Goal: Task Accomplishment & Management: Manage account settings

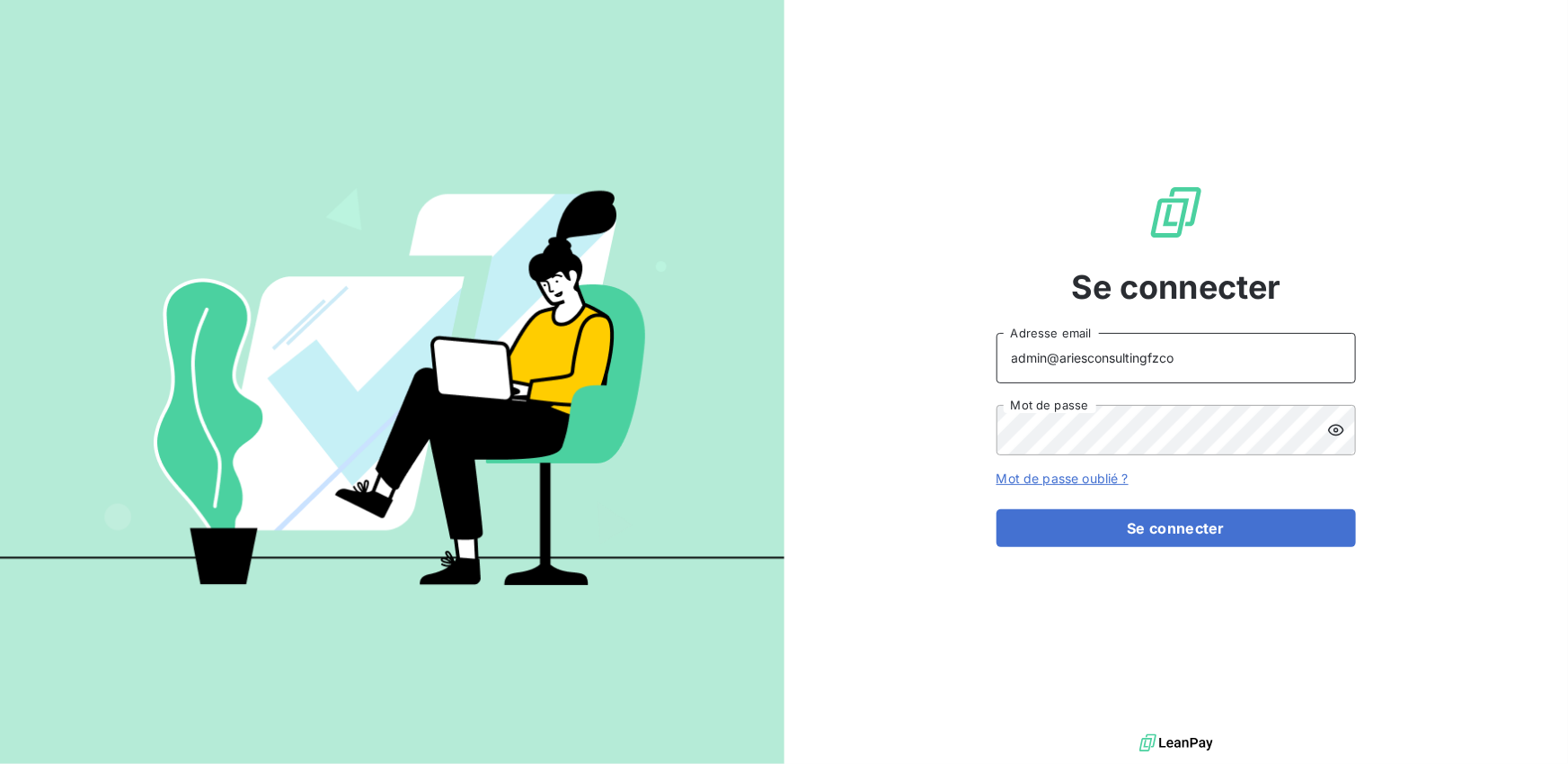
click at [1171, 357] on input "admin@ariesconsultingfzco" at bounding box center [1176, 357] width 359 height 50
type input "admin@reanova"
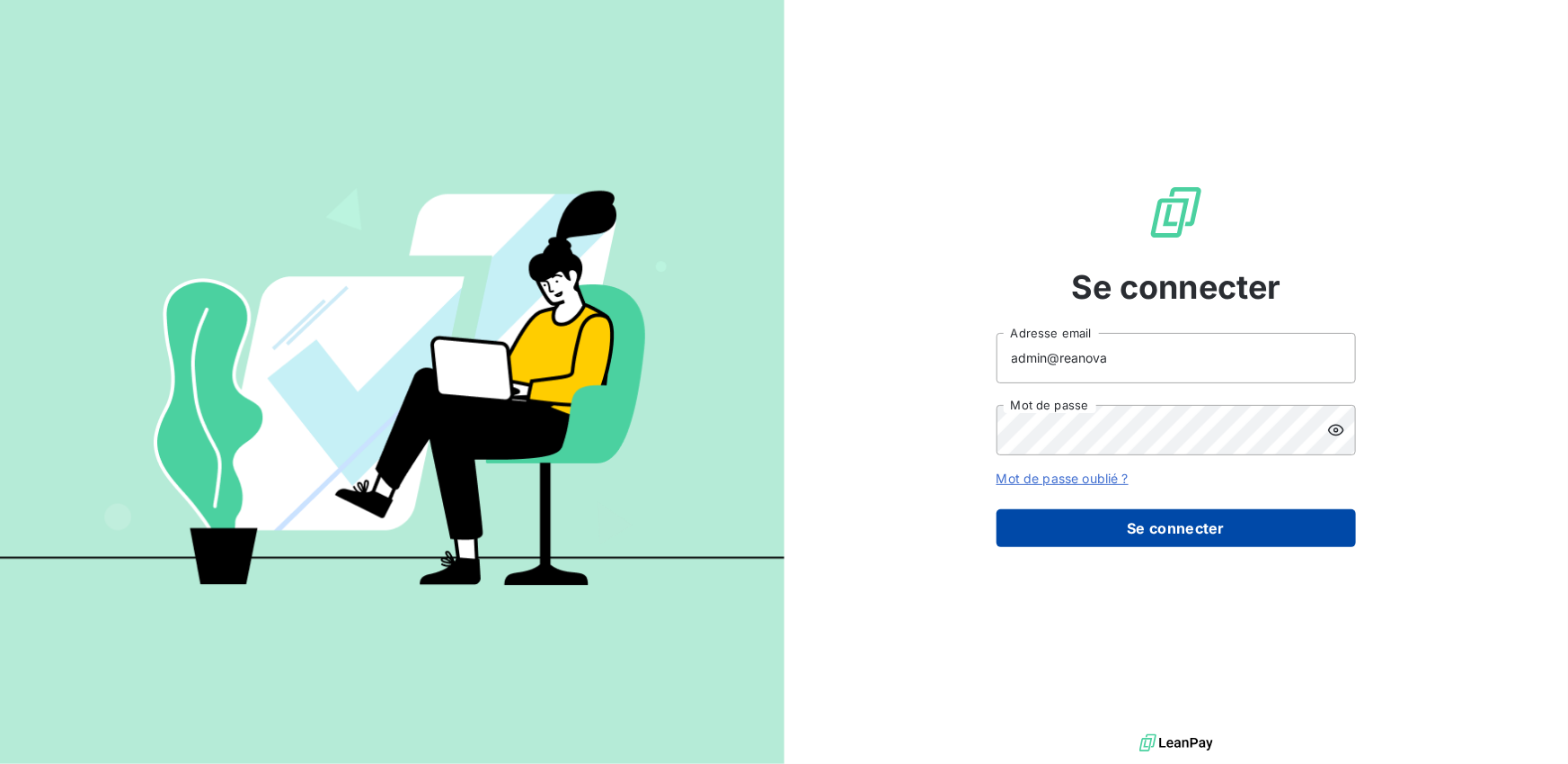
click at [1156, 512] on button "Se connecter" at bounding box center [1176, 527] width 359 height 37
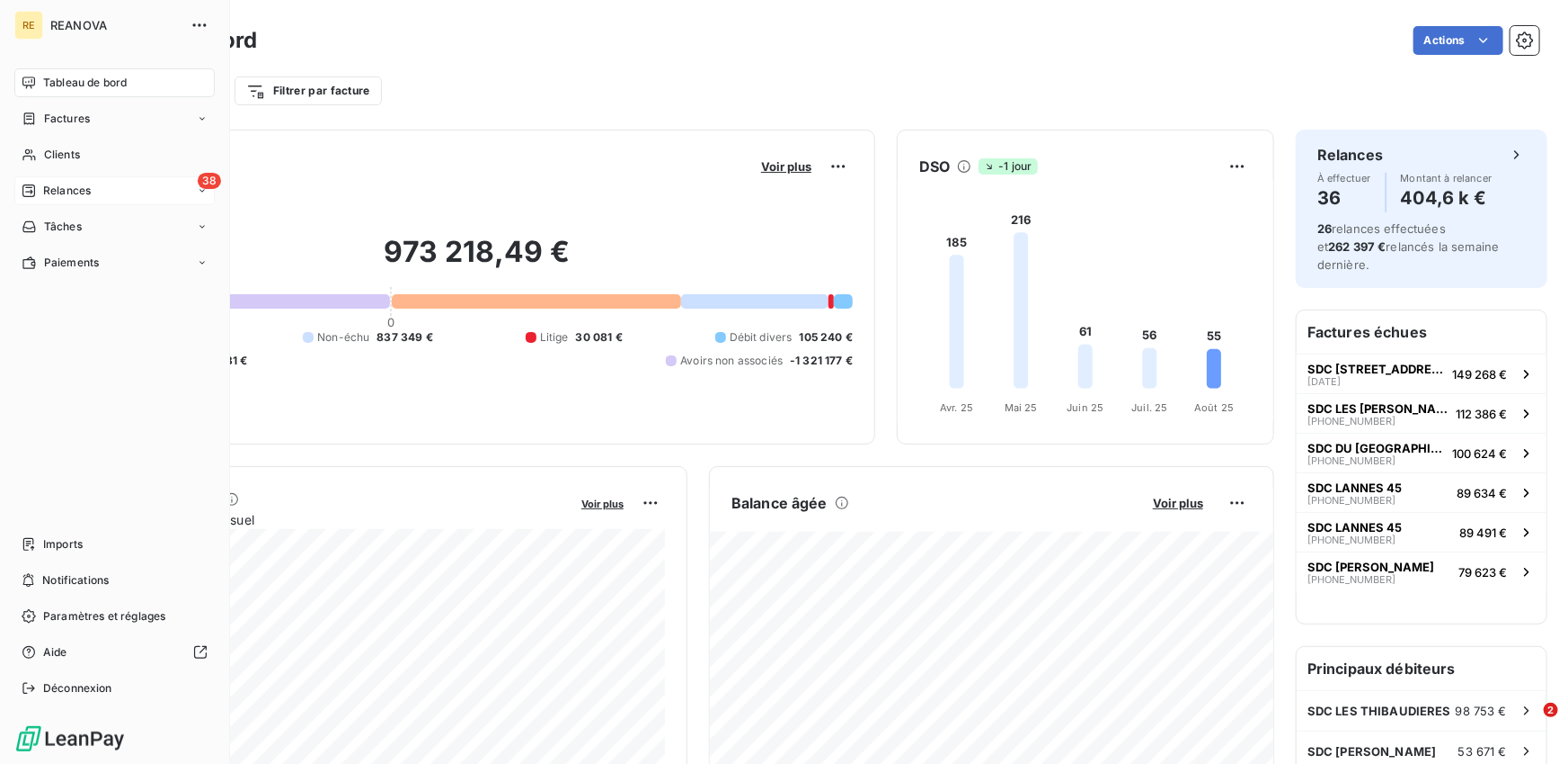
click at [33, 192] on icon at bounding box center [29, 190] width 15 height 15
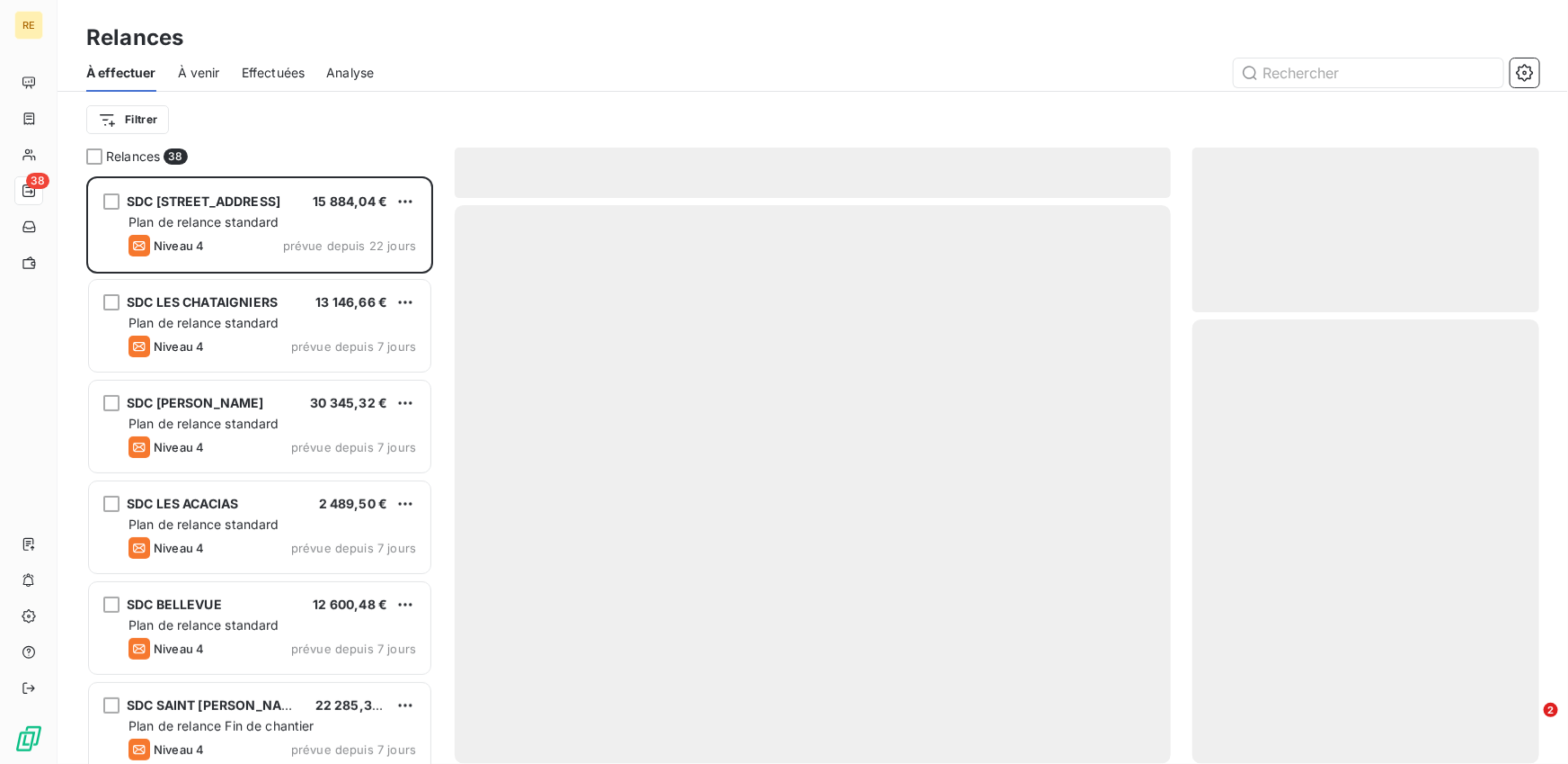
scroll to position [587, 347]
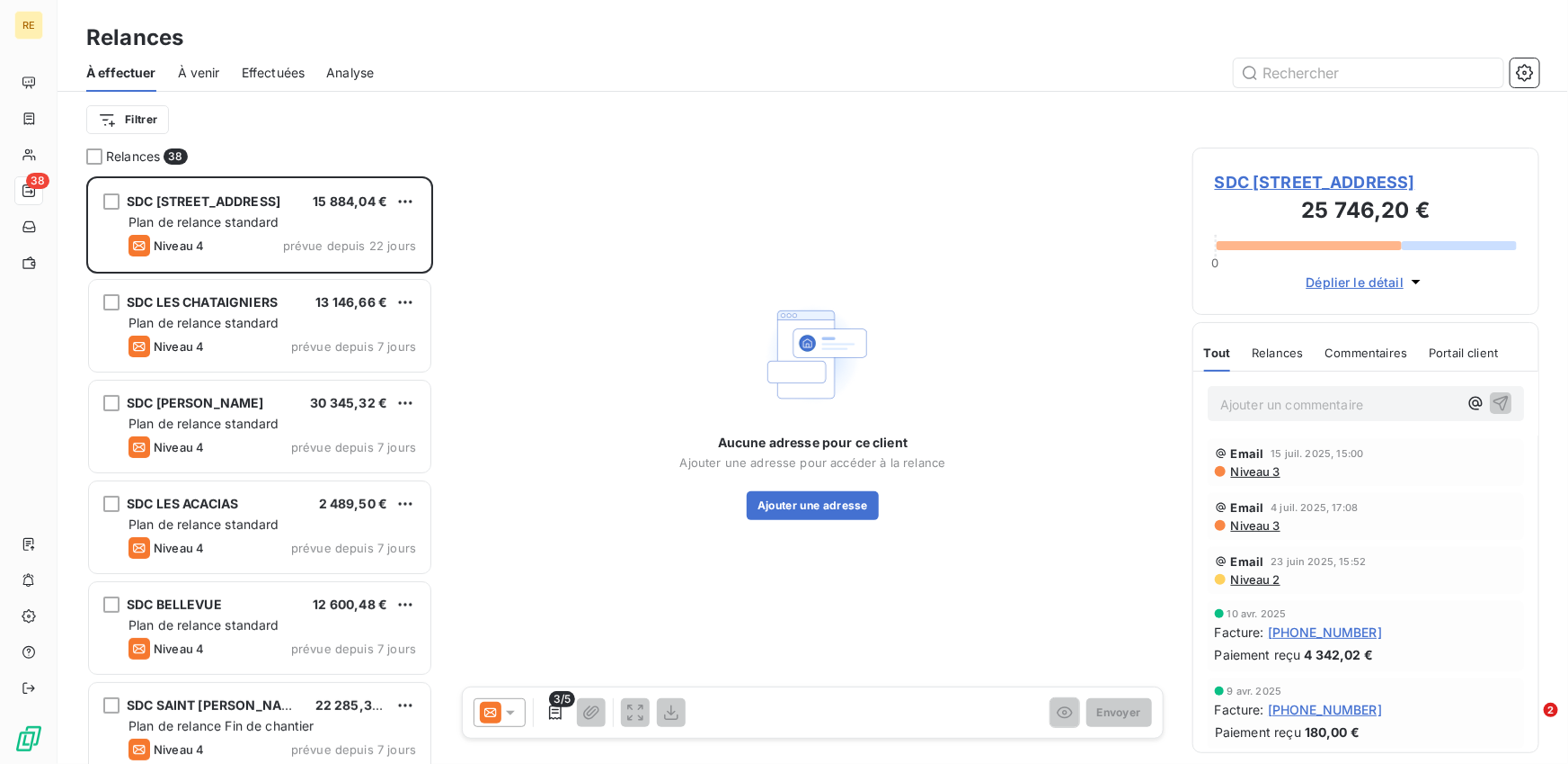
click at [263, 84] on div "Effectuées" at bounding box center [274, 72] width 64 height 37
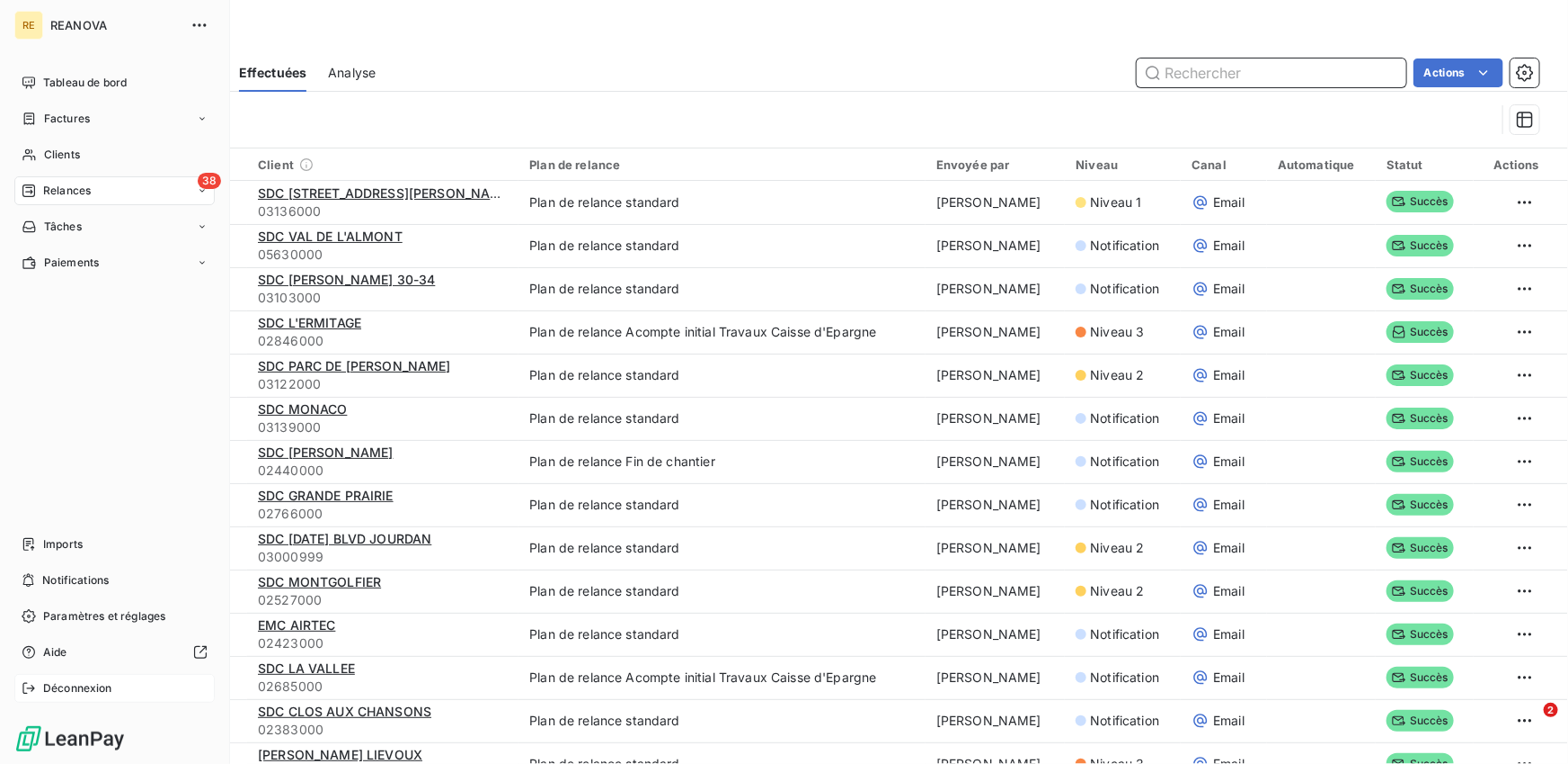
click at [23, 686] on icon at bounding box center [28, 688] width 12 height 11
